Goal: Consume media (video, audio)

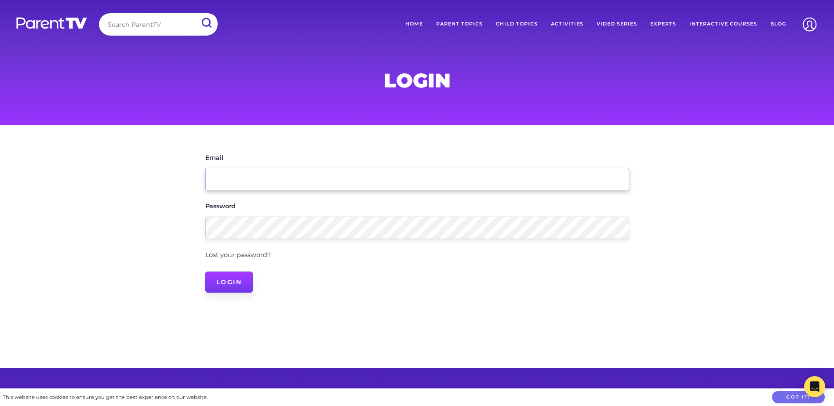
type input "director@eagleby.kidselc.com.au"
click at [233, 283] on input "Login" at bounding box center [229, 282] width 48 height 21
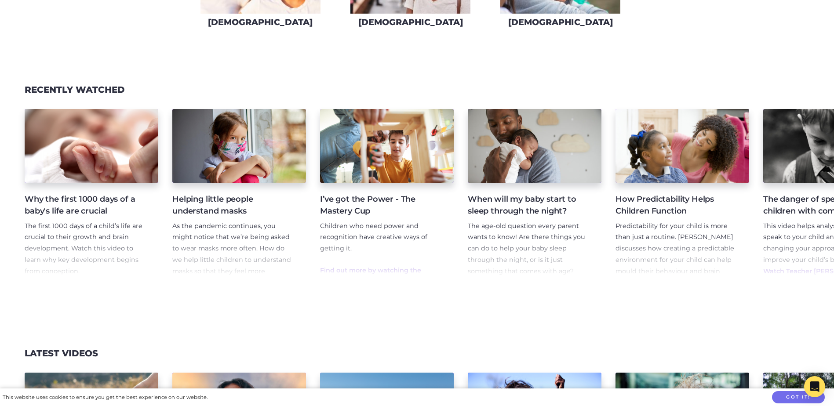
scroll to position [923, 0]
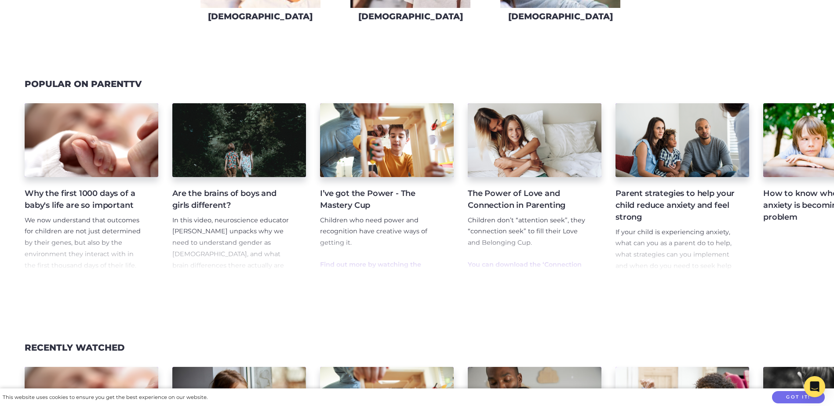
click at [334, 207] on h4 "I’ve got the Power - The Mastery Cup" at bounding box center [380, 200] width 120 height 24
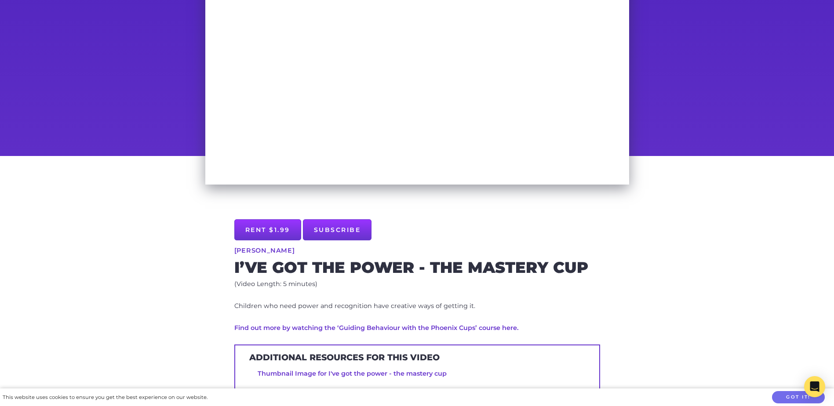
scroll to position [132, 0]
